Goal: Task Accomplishment & Management: Use online tool/utility

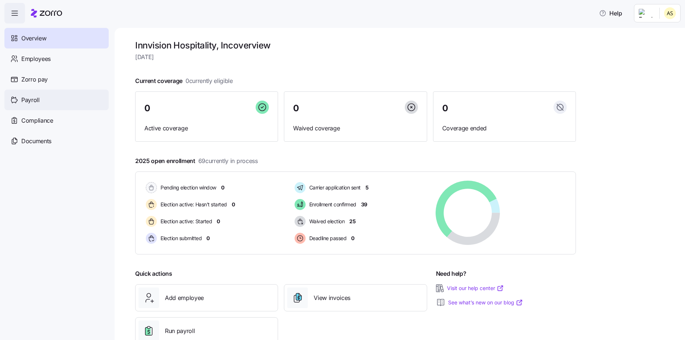
click at [36, 104] on span "Payroll" at bounding box center [30, 100] width 18 height 9
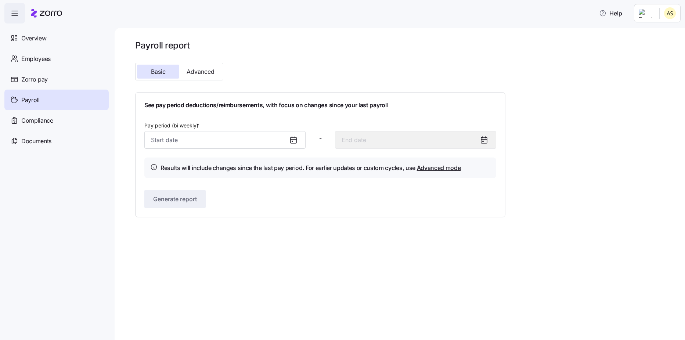
click at [293, 144] on icon at bounding box center [293, 140] width 9 height 9
click at [293, 142] on icon at bounding box center [293, 140] width 9 height 9
click at [164, 138] on input "Pay period (bi weekly) *" at bounding box center [224, 140] width 161 height 18
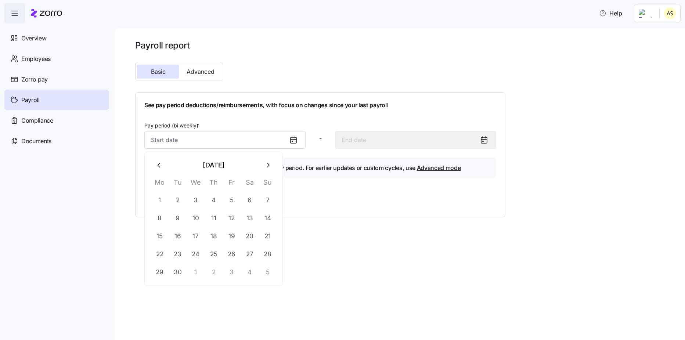
click at [193, 270] on button "1" at bounding box center [196, 272] width 18 height 18
type input "[DATE]"
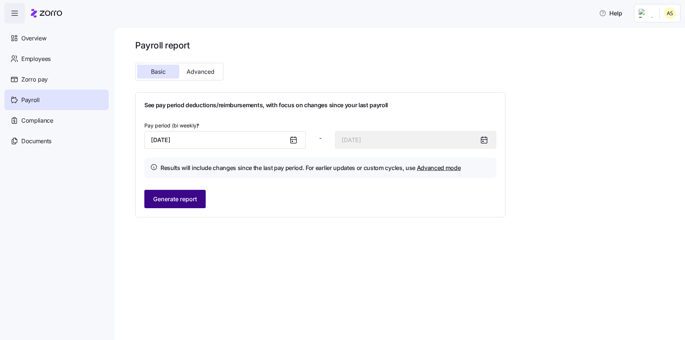
click at [193, 202] on span "Generate report" at bounding box center [175, 199] width 44 height 9
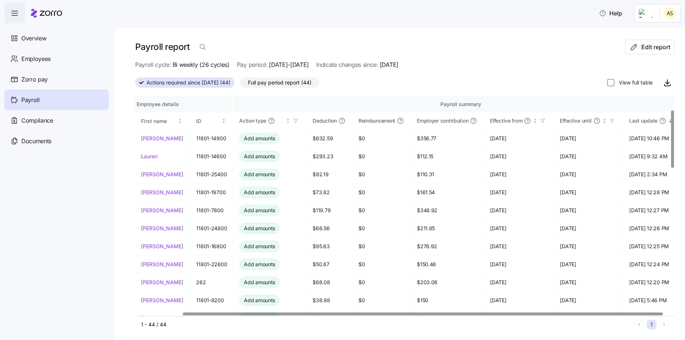
scroll to position [54, 54]
click at [549, 313] on div at bounding box center [424, 314] width 480 height 3
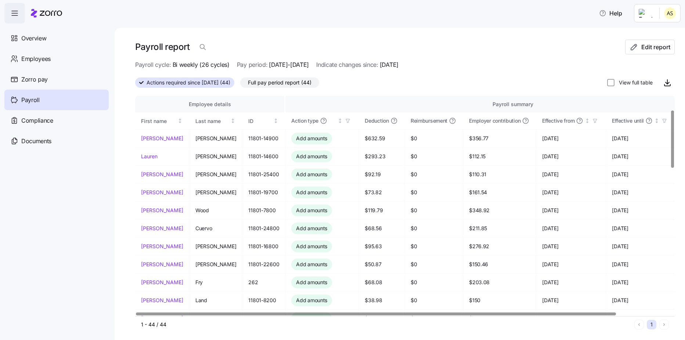
click at [327, 315] on div at bounding box center [376, 314] width 480 height 3
click at [279, 313] on div at bounding box center [376, 314] width 480 height 3
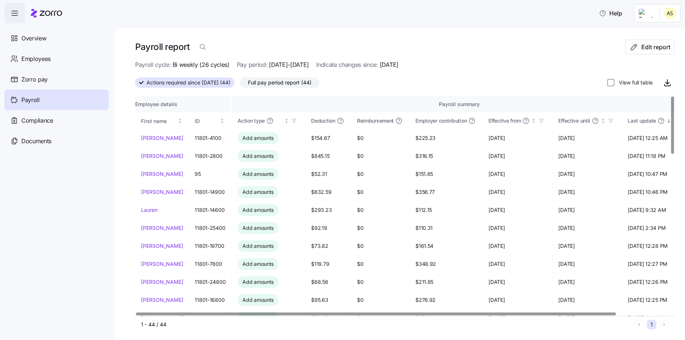
scroll to position [0, 0]
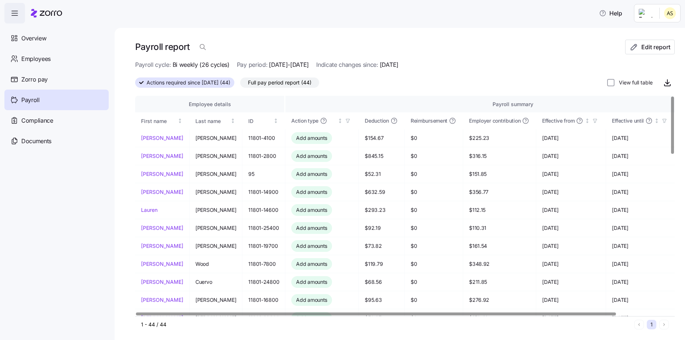
click at [219, 313] on div at bounding box center [376, 314] width 480 height 3
click at [270, 314] on div at bounding box center [376, 314] width 480 height 3
